Goal: Task Accomplishment & Management: Use online tool/utility

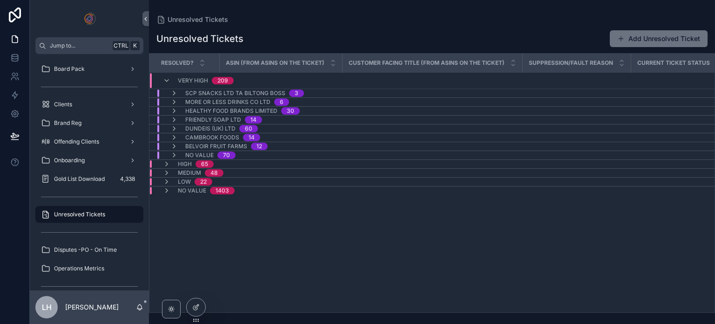
scroll to position [84, 0]
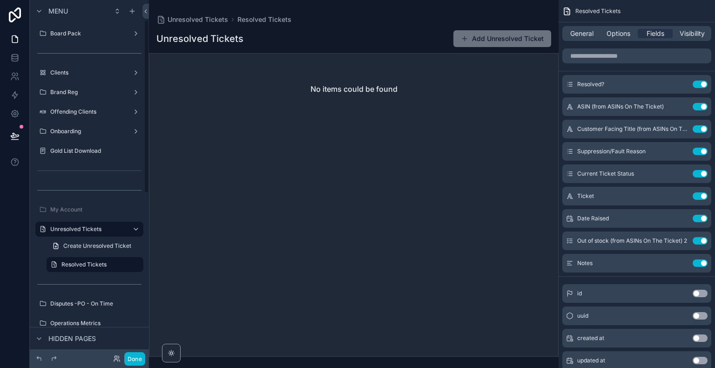
scroll to position [41, 0]
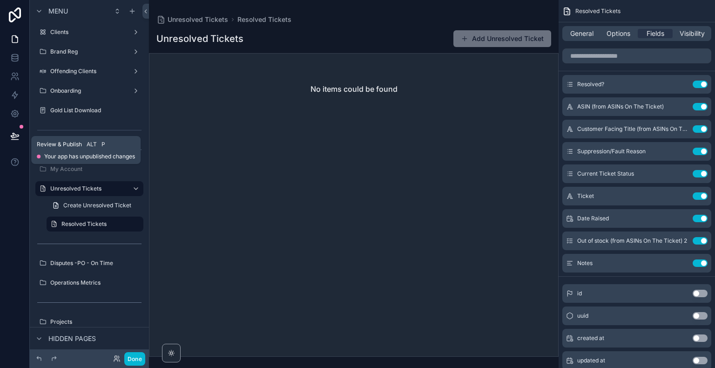
click at [13, 137] on icon at bounding box center [15, 135] width 8 height 5
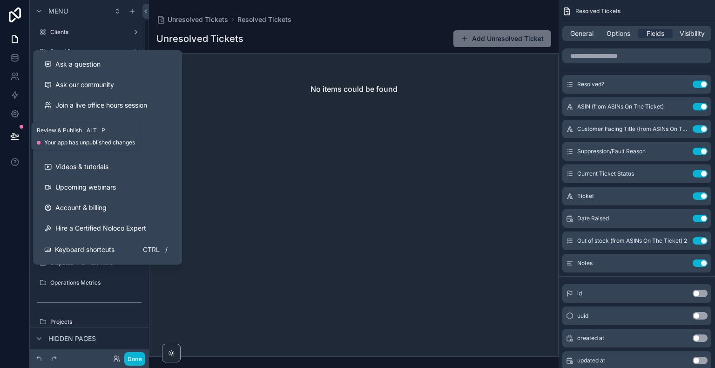
click at [12, 137] on icon at bounding box center [15, 135] width 8 height 5
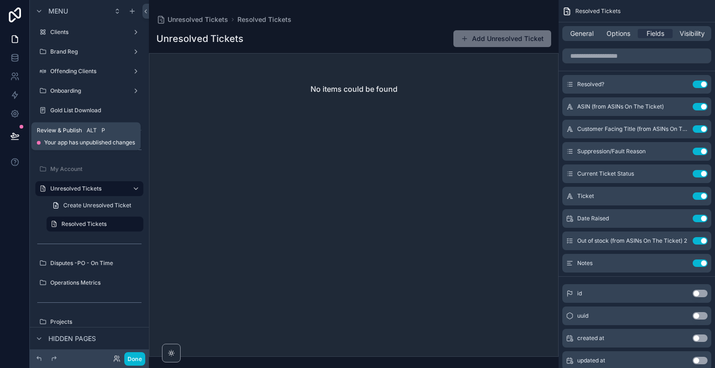
click at [12, 135] on icon at bounding box center [15, 135] width 8 height 5
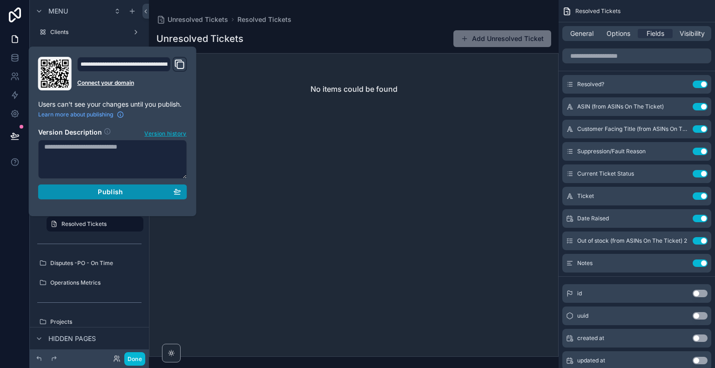
click at [97, 195] on div "Publish" at bounding box center [112, 192] width 137 height 8
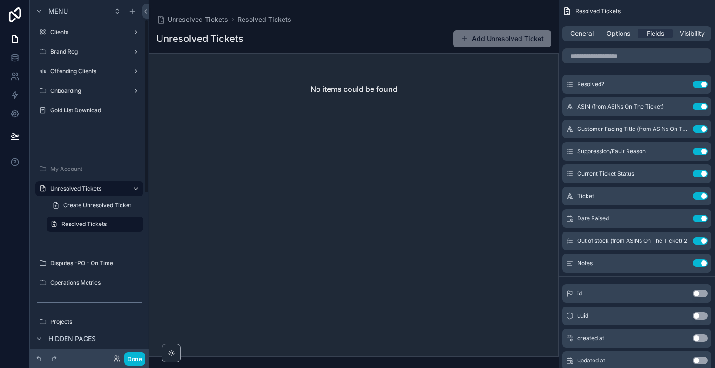
click at [20, 224] on div at bounding box center [15, 184] width 30 height 368
click at [587, 33] on span "General" at bounding box center [581, 33] width 23 height 9
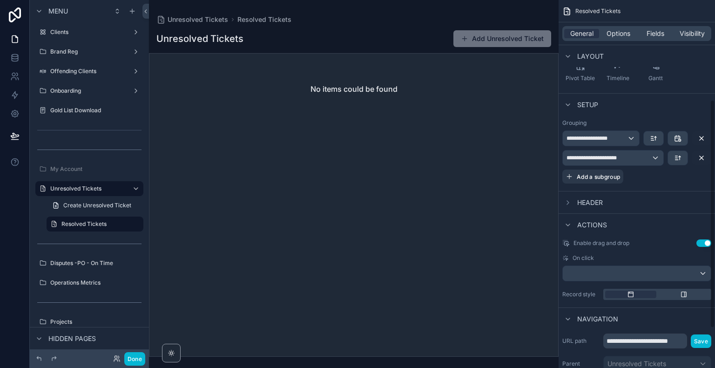
scroll to position [152, 0]
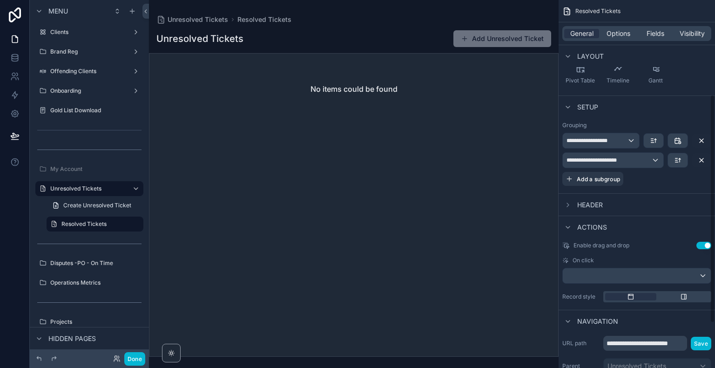
drag, startPoint x: 714, startPoint y: 139, endPoint x: 714, endPoint y: 234, distance: 95.0
click at [714, 234] on div "**********" at bounding box center [637, 184] width 156 height 368
click at [565, 199] on div "scrollable content" at bounding box center [568, 204] width 11 height 11
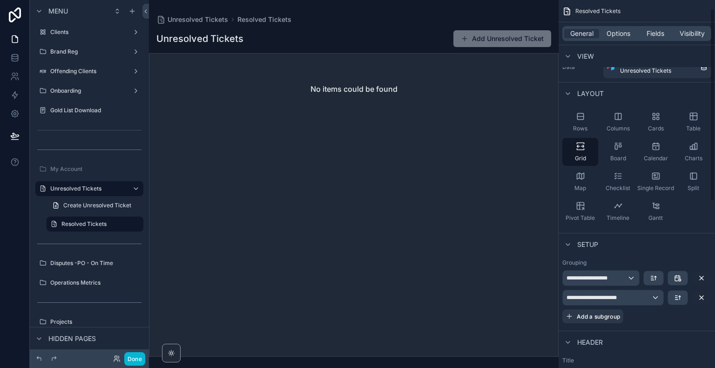
scroll to position [0, 0]
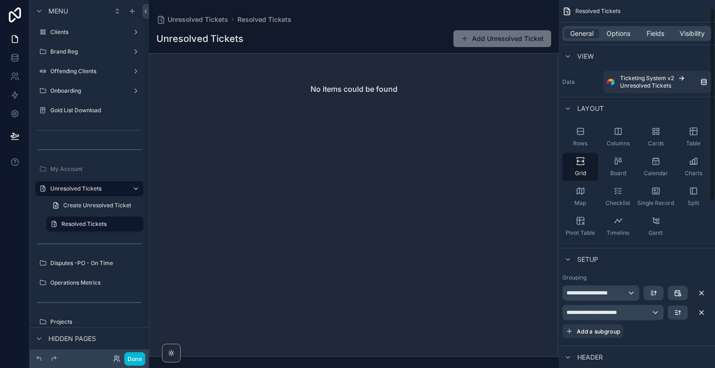
drag, startPoint x: 713, startPoint y: 159, endPoint x: 715, endPoint y: 99, distance: 60.6
click at [715, 99] on div "**********" at bounding box center [637, 184] width 156 height 368
click at [622, 32] on span "Options" at bounding box center [619, 33] width 24 height 9
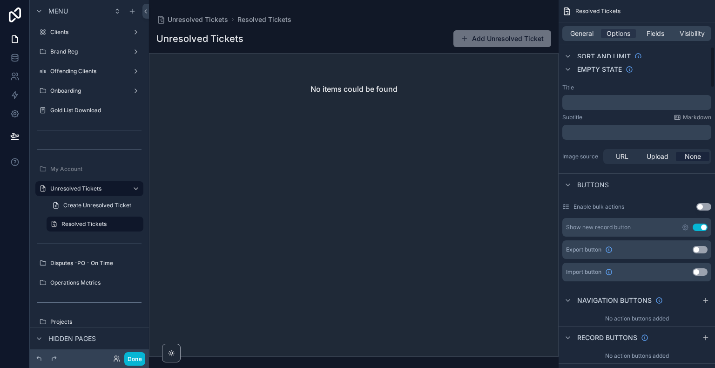
scroll to position [421, 0]
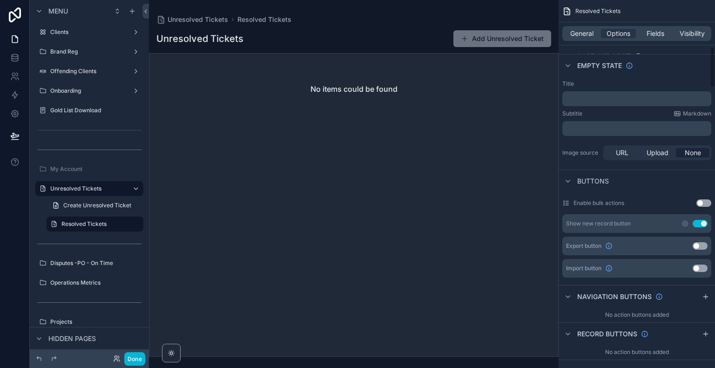
drag, startPoint x: 714, startPoint y: 25, endPoint x: 715, endPoint y: 72, distance: 47.0
click at [715, 72] on div "Resolved Tickets General Options Fields Visibility Filter Relative filter *** A…" at bounding box center [637, 184] width 156 height 368
click at [695, 220] on button "Use setting" at bounding box center [700, 223] width 15 height 7
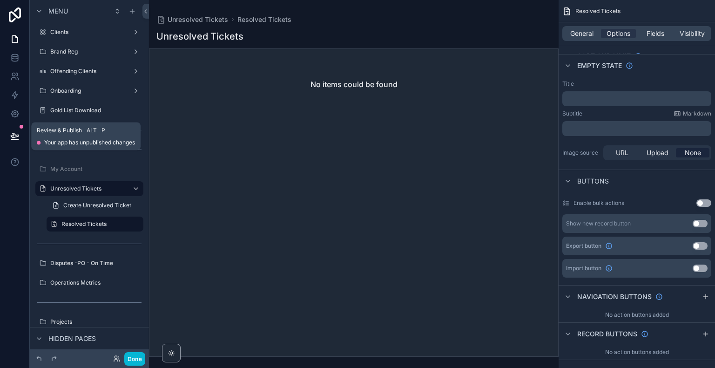
click at [14, 140] on icon at bounding box center [14, 140] width 7 height 0
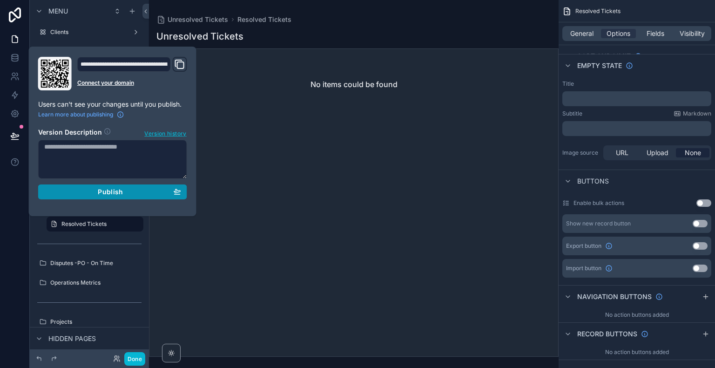
click at [92, 193] on div "Publish" at bounding box center [112, 192] width 137 height 8
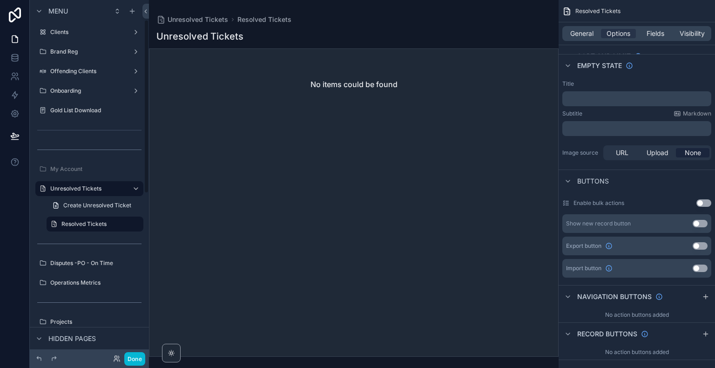
click at [292, 218] on div "scrollable content" at bounding box center [354, 184] width 410 height 368
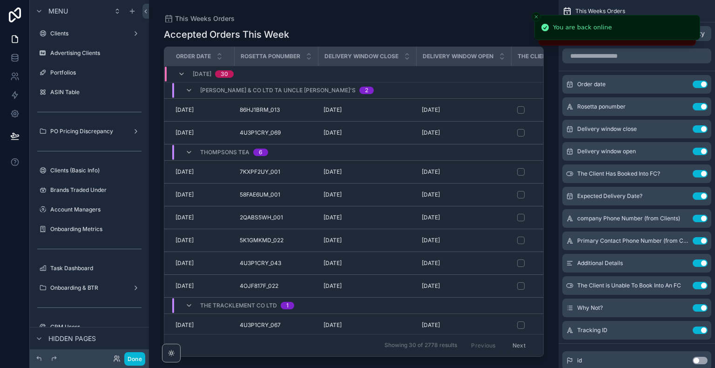
scroll to position [275, 0]
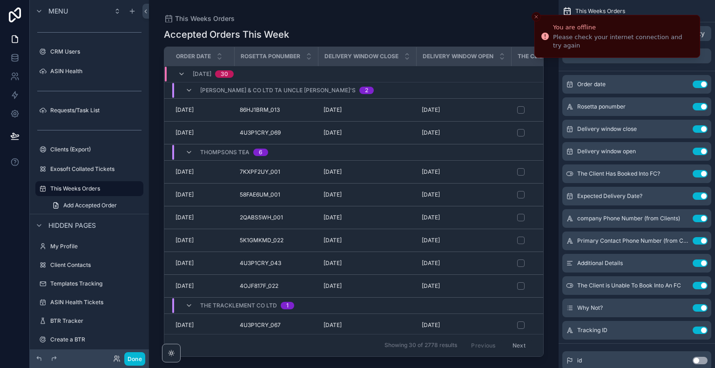
click at [241, 356] on div "Order date [PERSON_NAME] ponumber Delivery window close Delivery window open Th…" at bounding box center [353, 201] width 379 height 309
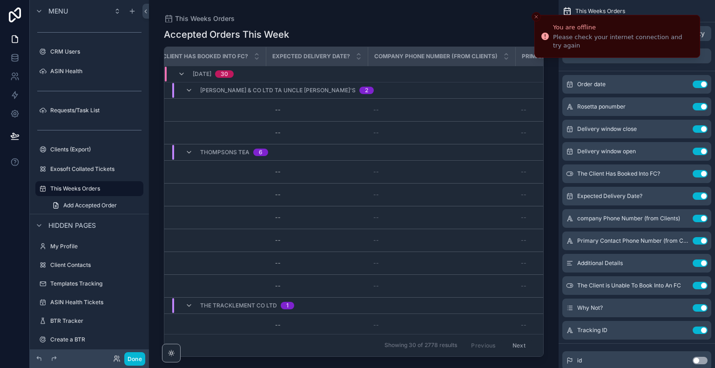
scroll to position [0, 0]
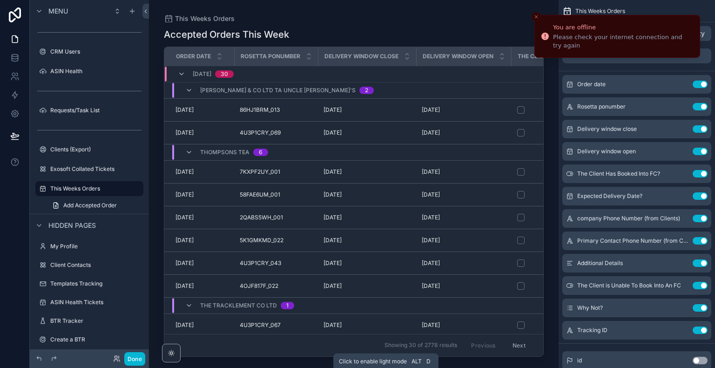
click at [535, 18] on icon "Close toast" at bounding box center [537, 17] width 6 height 6
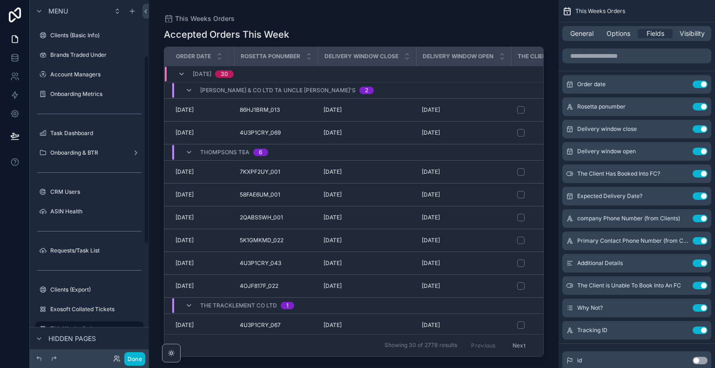
scroll to position [149, 0]
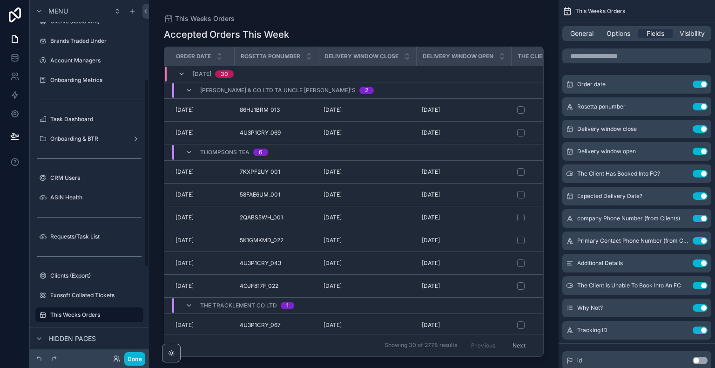
drag, startPoint x: 145, startPoint y: 174, endPoint x: 142, endPoint y: 108, distance: 66.2
click at [142, 108] on div "Menu Clients Advertising Clients Portfolios ASIN Table PO Pricing Discrepancy C…" at bounding box center [89, 178] width 119 height 357
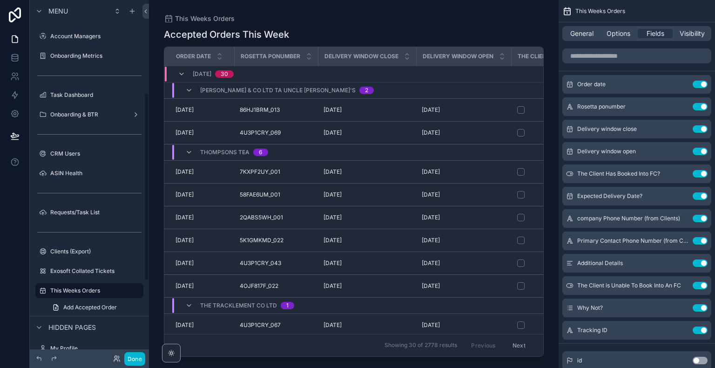
drag, startPoint x: 147, startPoint y: 107, endPoint x: 151, endPoint y: 122, distance: 15.0
click at [151, 122] on div "Menu Clients Advertising Clients Portfolios ASIN Table PO Pricing Discrepancy C…" at bounding box center [373, 184] width 686 height 368
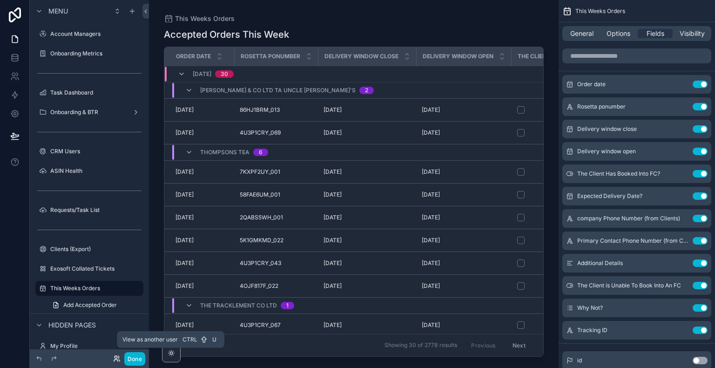
click at [115, 359] on icon at bounding box center [116, 358] width 7 height 7
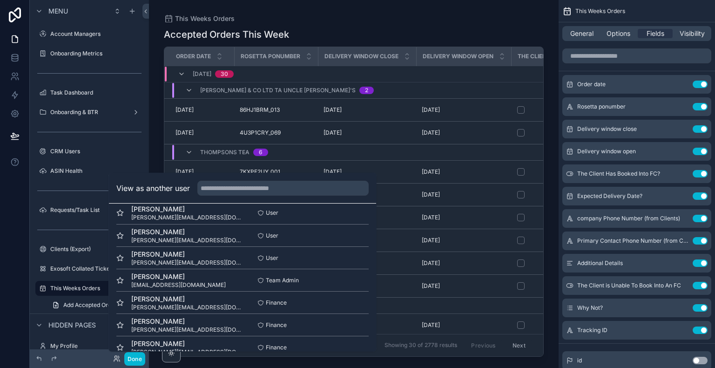
scroll to position [0, 0]
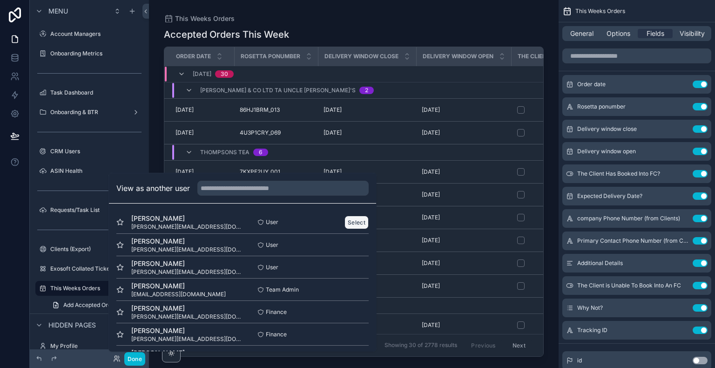
click at [358, 223] on button "Select" at bounding box center [357, 222] width 24 height 14
